Goal: Task Accomplishment & Management: Manage account settings

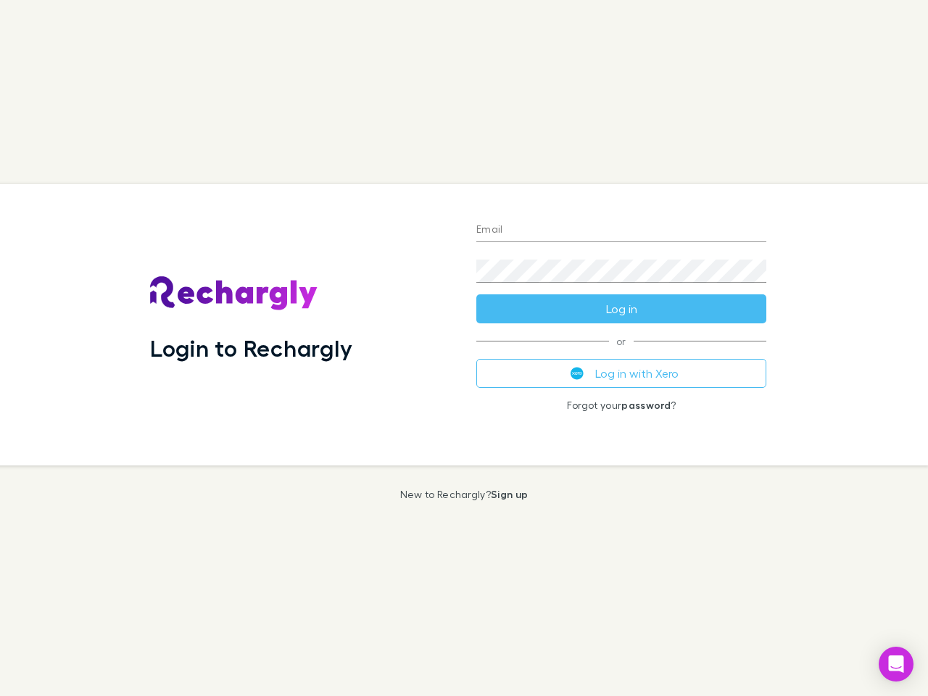
click at [464, 348] on div "Login to Rechargly" at bounding box center [301, 324] width 326 height 281
click at [621, 231] on input "Email" at bounding box center [621, 230] width 290 height 23
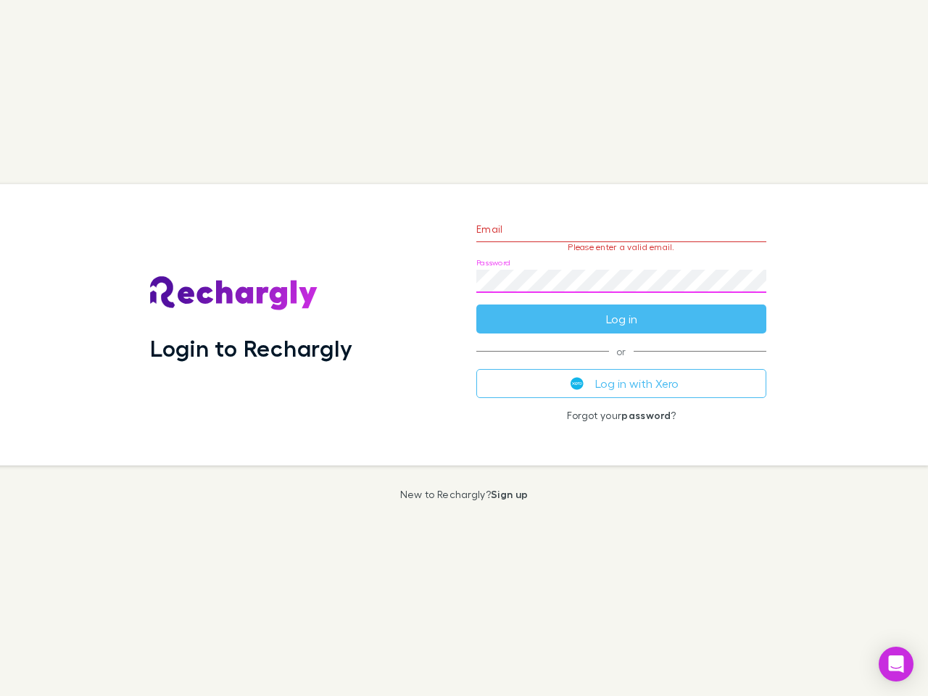
click at [621, 309] on form "Email Please enter a valid email. Password Log in" at bounding box center [621, 270] width 290 height 126
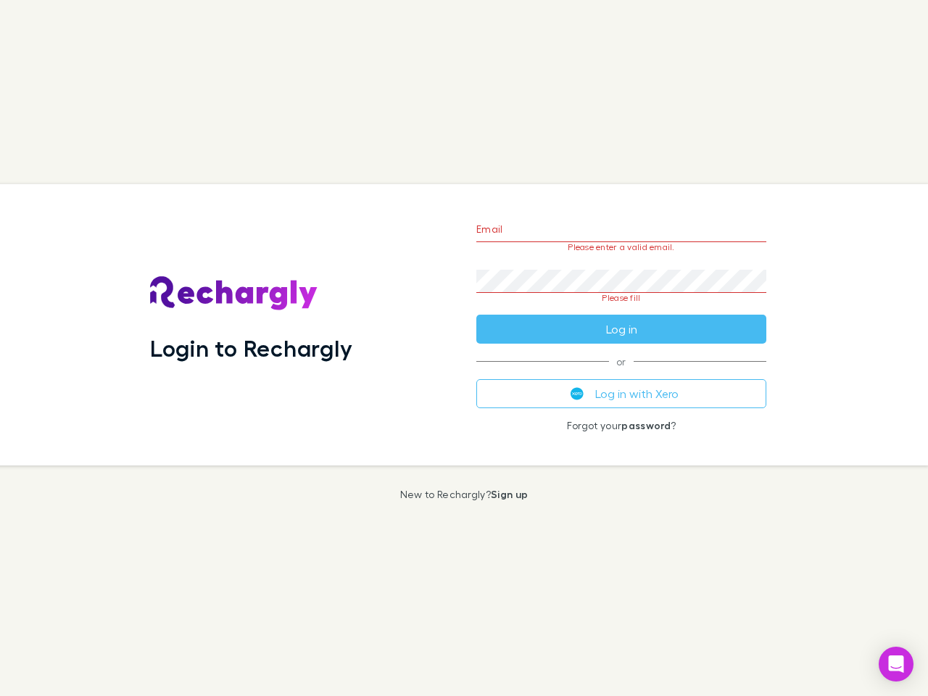
click at [621, 373] on div "Email Please enter a valid email. Password Please fill Log in or Log in with Xe…" at bounding box center [621, 324] width 313 height 281
click at [896, 664] on icon "Open Intercom Messenger" at bounding box center [896, 663] width 15 height 17
